Goal: Transaction & Acquisition: Purchase product/service

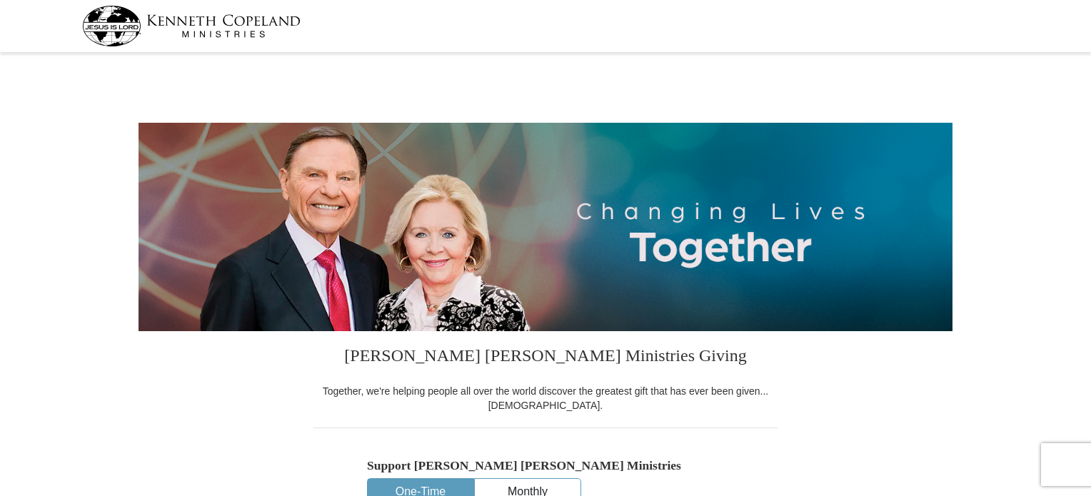
select select "[GEOGRAPHIC_DATA]"
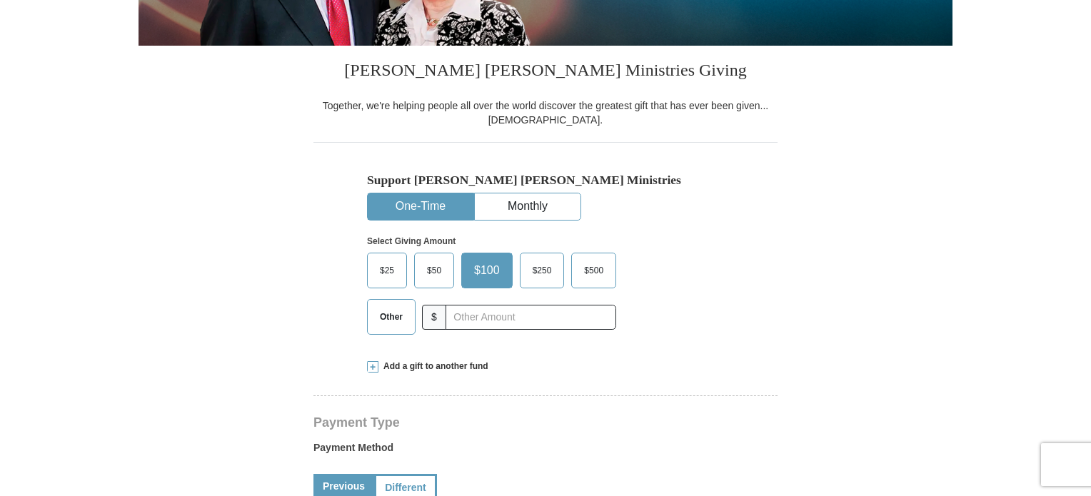
scroll to position [47, 0]
